Goal: Transaction & Acquisition: Purchase product/service

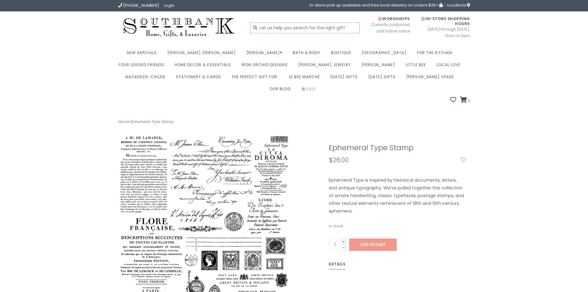
click at [263, 26] on input "text" at bounding box center [305, 27] width 110 height 11
type input "iod stamps"
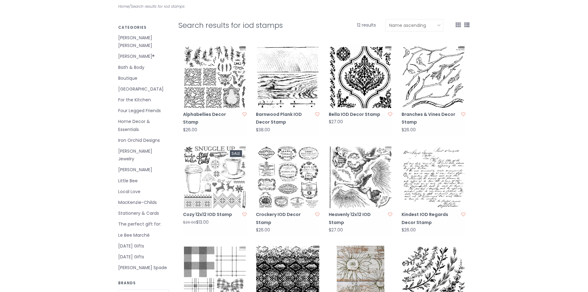
scroll to position [115, 0]
click at [298, 176] on img at bounding box center [288, 177] width 64 height 64
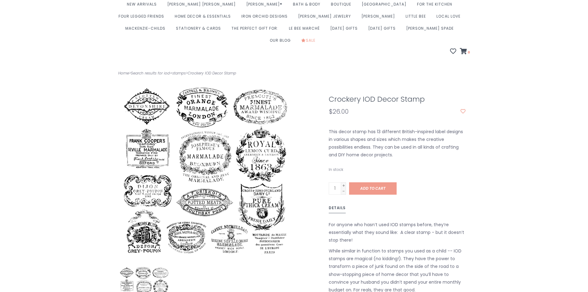
scroll to position [49, 0]
click at [378, 185] on span "Add to cart" at bounding box center [372, 187] width 25 height 5
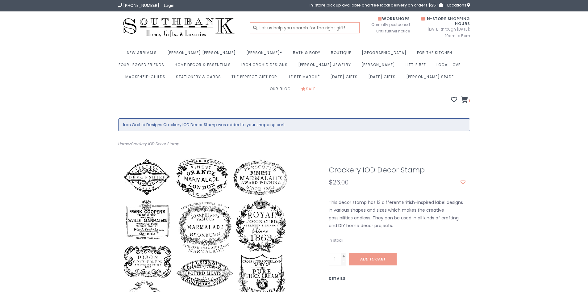
click at [276, 29] on input "text" at bounding box center [305, 27] width 110 height 11
type input "iod stamps"
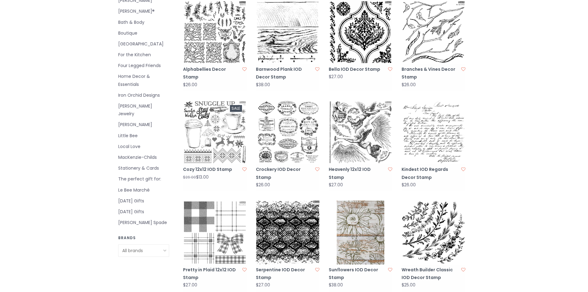
scroll to position [160, 0]
click at [147, 92] on link "Iron Orchid Designs" at bounding box center [143, 96] width 51 height 8
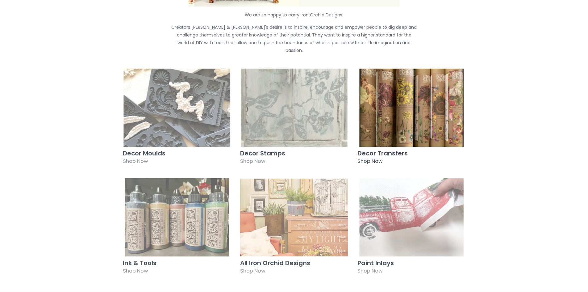
scroll to position [247, 0]
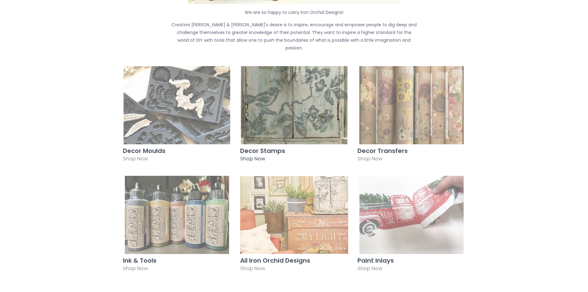
click at [284, 90] on img at bounding box center [294, 105] width 108 height 78
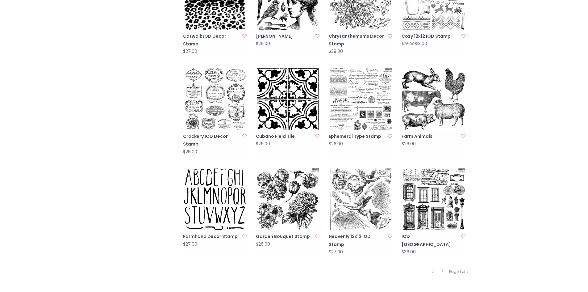
scroll to position [497, 0]
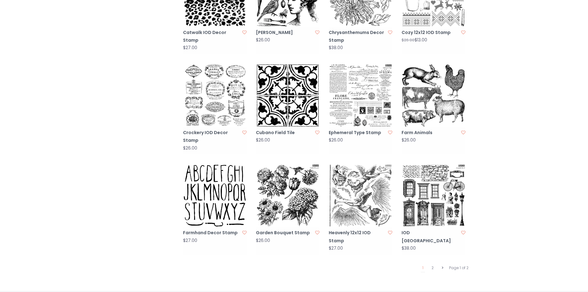
click at [424, 81] on img at bounding box center [433, 96] width 64 height 64
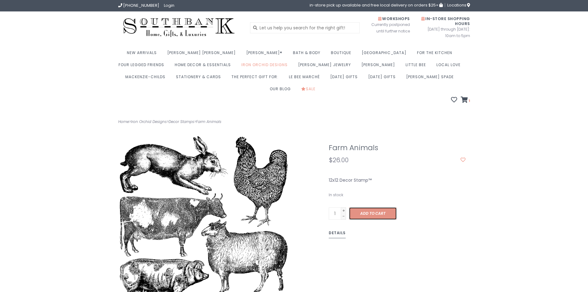
click at [362, 210] on span "Add to cart" at bounding box center [372, 212] width 25 height 5
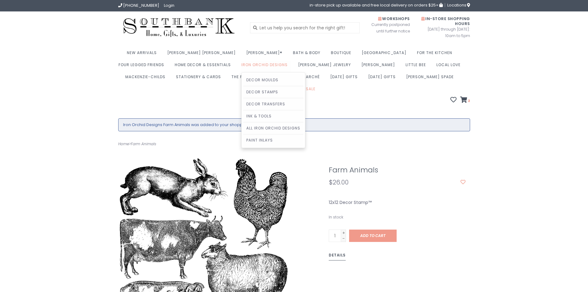
click at [241, 63] on link "Iron Orchid Designs" at bounding box center [265, 66] width 49 height 12
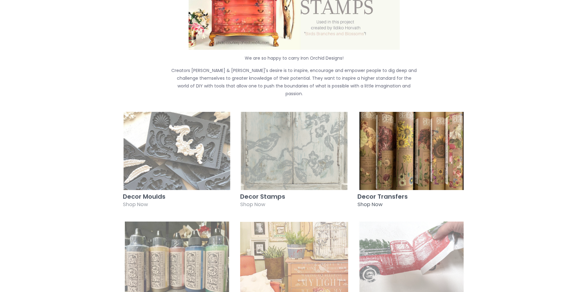
scroll to position [202, 0]
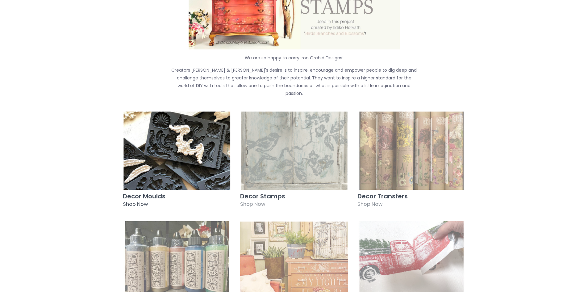
click at [162, 127] on img at bounding box center [177, 150] width 108 height 78
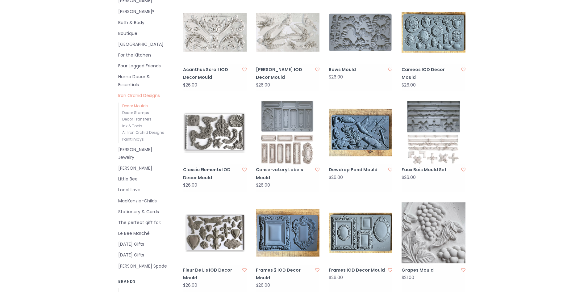
scroll to position [159, 0]
click at [138, 117] on link "Decor Transfers" at bounding box center [136, 119] width 29 height 5
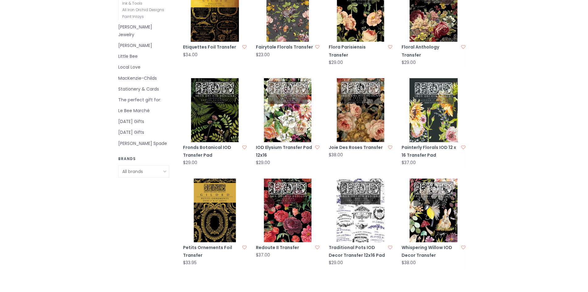
scroll to position [283, 0]
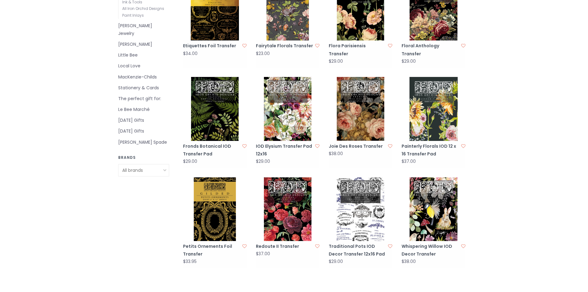
click at [350, 194] on img at bounding box center [361, 209] width 64 height 64
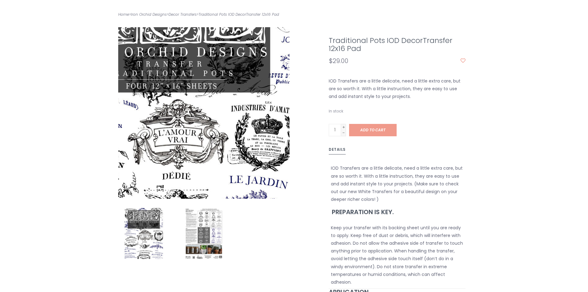
scroll to position [107, 0]
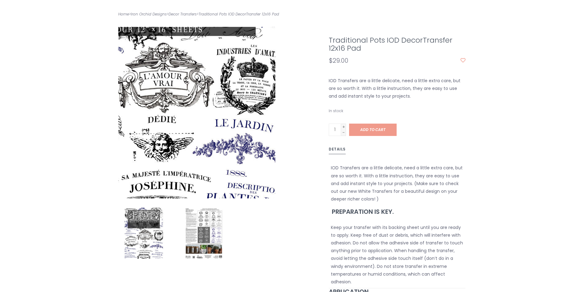
click at [259, 155] on img at bounding box center [157, 66] width 316 height 316
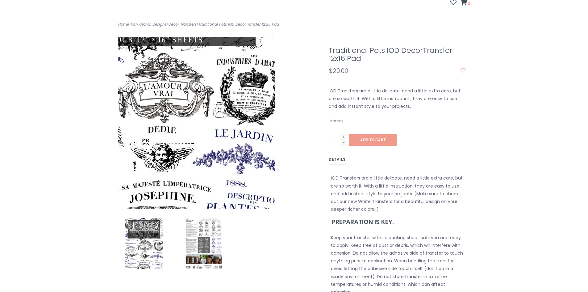
scroll to position [97, 0]
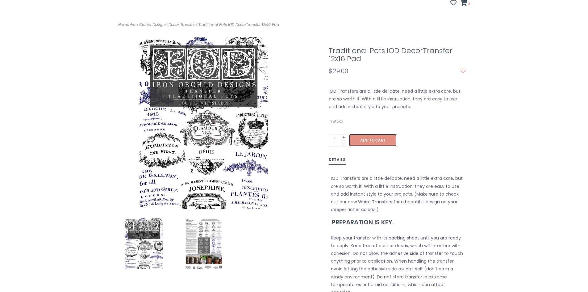
click at [392, 134] on link "Add to cart" at bounding box center [373, 140] width 48 height 12
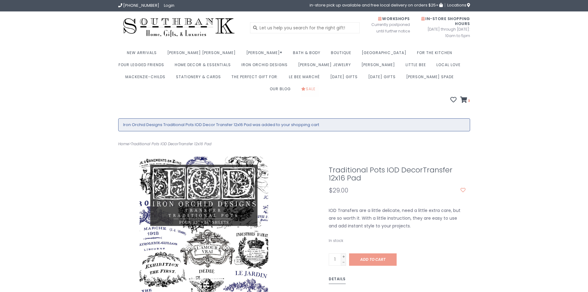
click at [318, 85] on link "Sale" at bounding box center [309, 91] width 17 height 12
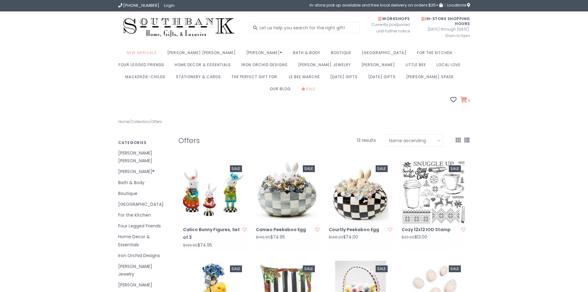
click at [464, 97] on icon at bounding box center [463, 100] width 7 height 6
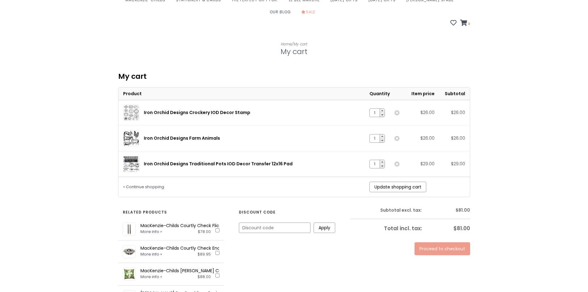
scroll to position [77, 0]
click at [394, 161] on link "Remove" at bounding box center [396, 163] width 5 height 5
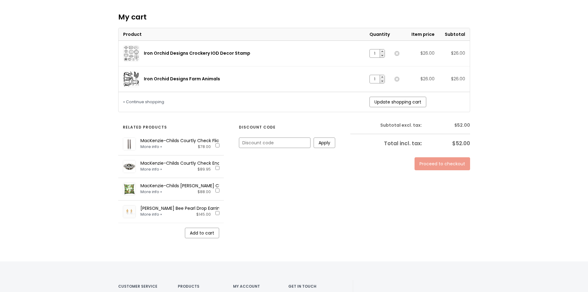
scroll to position [136, 0]
click at [453, 157] on link "Proceed to checkout" at bounding box center [442, 163] width 56 height 13
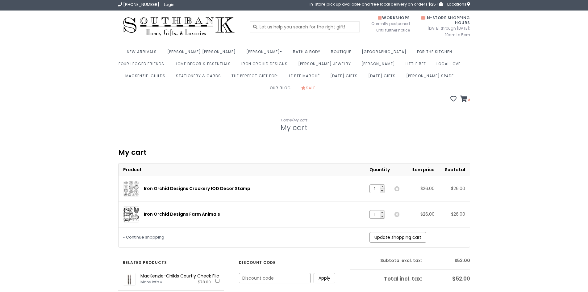
scroll to position [0, 0]
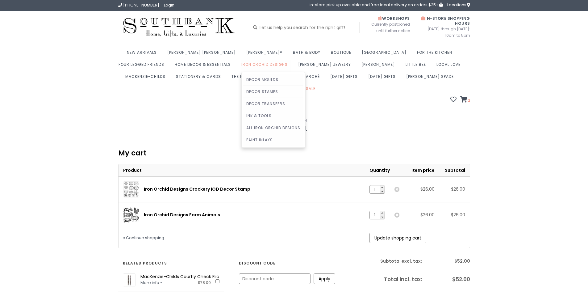
click at [241, 64] on link "Iron Orchid Designs" at bounding box center [265, 66] width 49 height 12
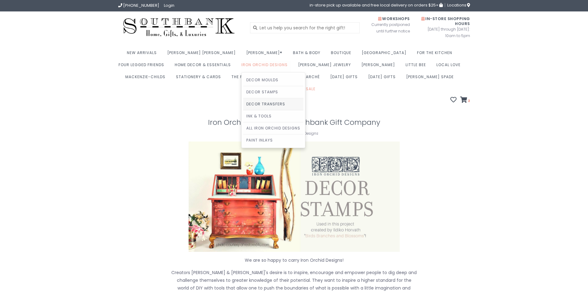
click at [243, 102] on link "Decor Transfers" at bounding box center [273, 104] width 60 height 12
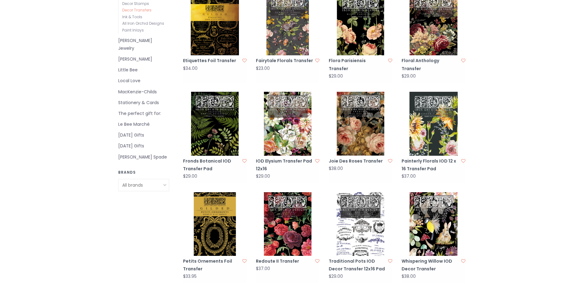
scroll to position [269, 0]
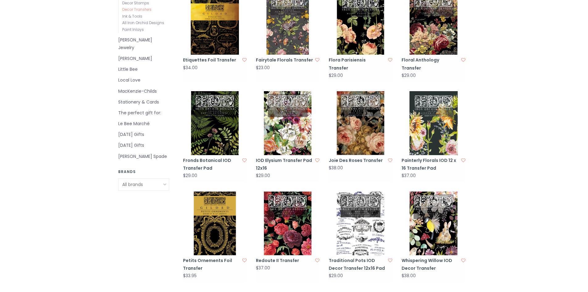
click at [362, 216] on img at bounding box center [361, 223] width 64 height 64
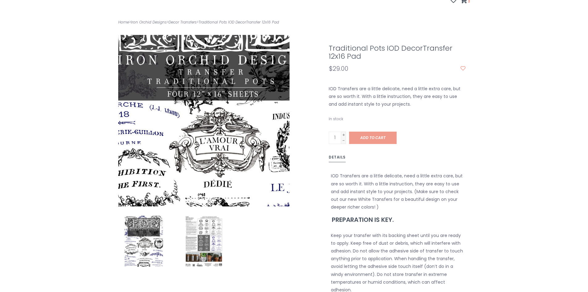
scroll to position [99, 0]
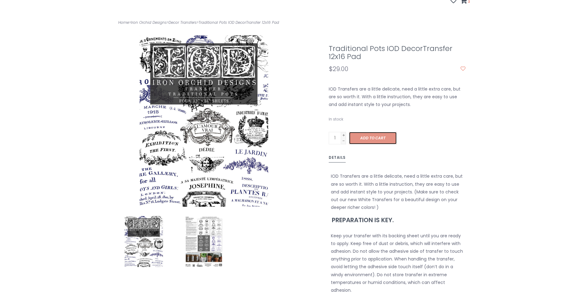
click at [376, 135] on span "Add to cart" at bounding box center [372, 137] width 25 height 5
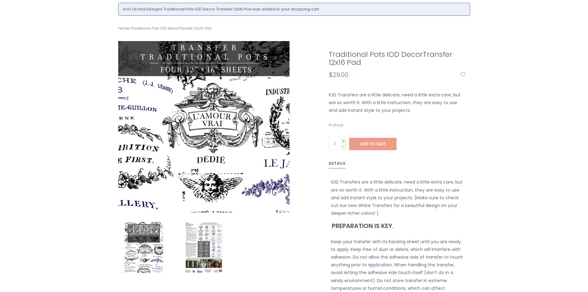
scroll to position [116, 0]
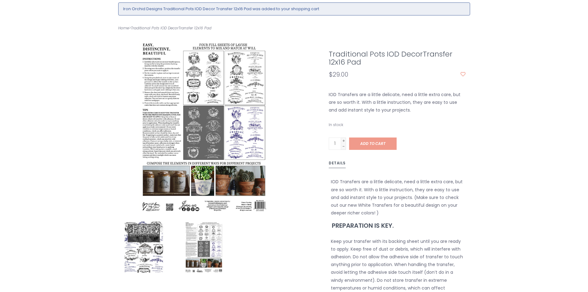
click at [201, 238] on img at bounding box center [203, 246] width 51 height 51
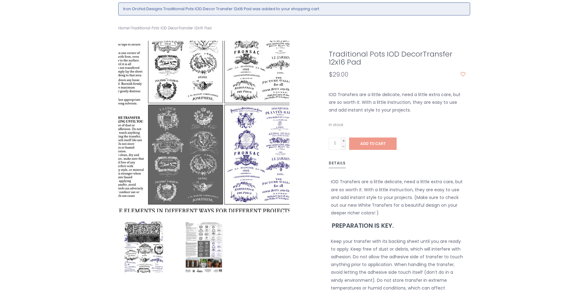
click at [225, 95] on img at bounding box center [186, 143] width 316 height 316
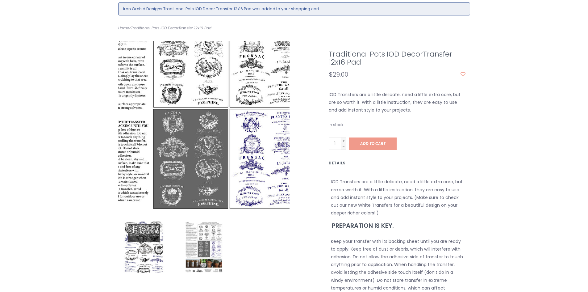
click at [218, 89] on img at bounding box center [191, 147] width 316 height 316
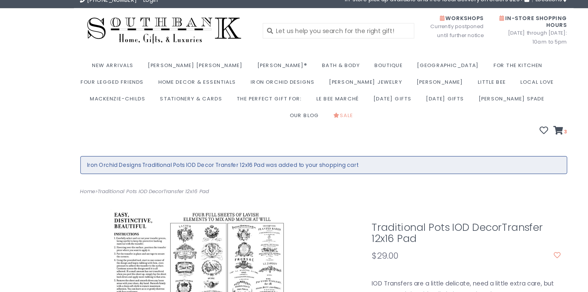
scroll to position [0, 0]
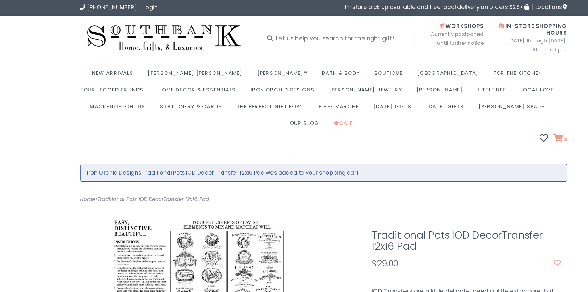
click at [464, 97] on icon at bounding box center [463, 100] width 7 height 6
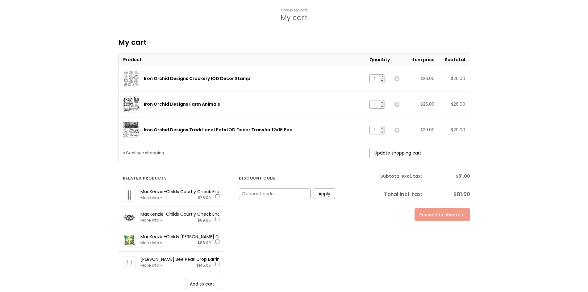
scroll to position [111, 0]
click at [428, 208] on link "Proceed to checkout" at bounding box center [442, 214] width 56 height 13
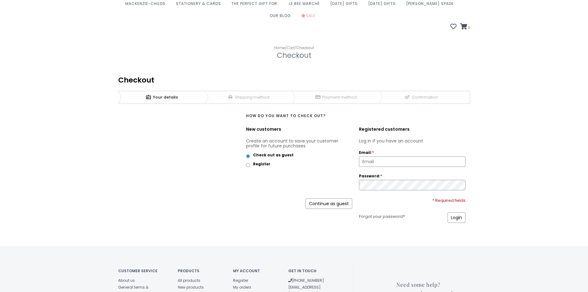
scroll to position [73, 0]
click at [330, 198] on link "Continue as guest" at bounding box center [328, 203] width 47 height 10
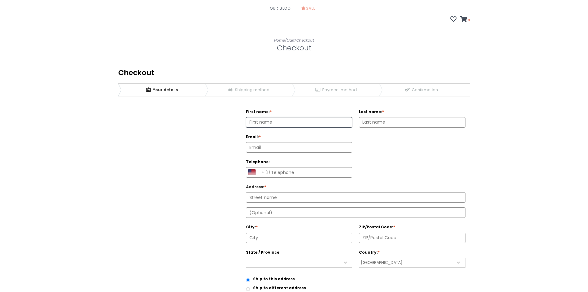
scroll to position [80, 0]
click at [274, 118] on input "First name: *" at bounding box center [299, 123] width 106 height 10
type input "Karen"
type input "Cookish"
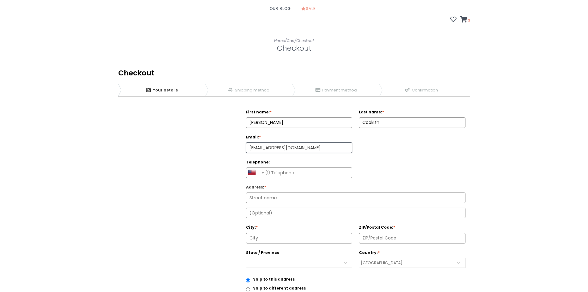
type input "karenlc_5@hotmail.com"
type input "2032065948"
click at [254, 192] on input "Address : *" at bounding box center [355, 197] width 219 height 10
type input "830 Hill Rd"
type input "Harwinton"
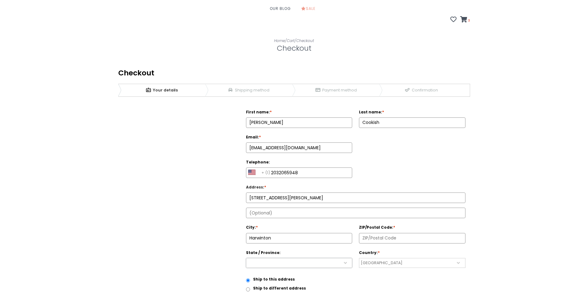
click at [370, 233] on input "ZIP/Postal Code: *" at bounding box center [412, 238] width 106 height 10
type input "06791"
click at [283, 248] on label "State / Province:" at bounding box center [299, 251] width 106 height 7
click at [283, 258] on select "Alabama Alaska American Samoa Arizona Arkansas California Colorado Connecticut …" at bounding box center [299, 263] width 106 height 10
click at [266, 258] on select "Alabama Alaska American Samoa Arizona Arkansas California Colorado Connecticut …" at bounding box center [299, 263] width 106 height 10
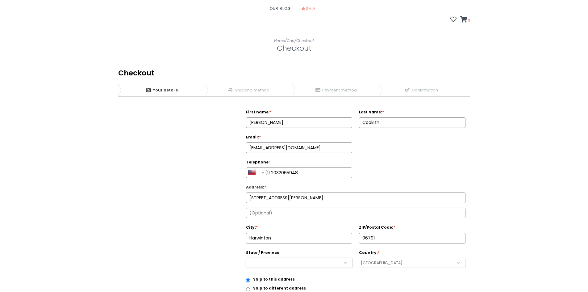
click at [266, 258] on select "Alabama Alaska American Samoa Arizona Arkansas California Colorado Connecticut …" at bounding box center [299, 263] width 106 height 10
click at [254, 258] on select "Alabama Alaska American Samoa Arizona Arkansas California Colorado Connecticut …" at bounding box center [299, 263] width 106 height 10
select select "4168"
click at [246, 258] on select "Alabama Alaska American Samoa Arizona Arkansas California Colorado Connecticut …" at bounding box center [299, 263] width 106 height 10
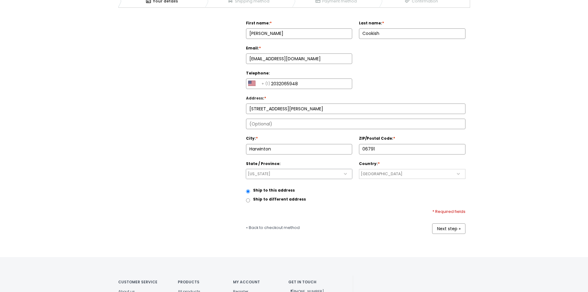
scroll to position [173, 0]
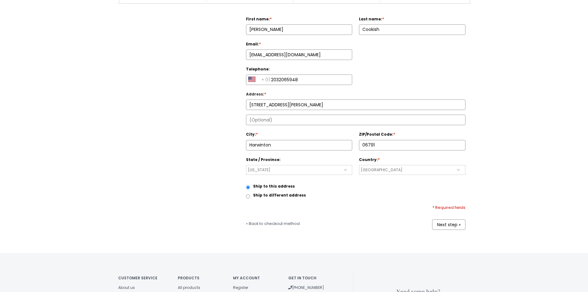
click at [445, 219] on link "Next step »" at bounding box center [448, 224] width 33 height 10
